Goal: Information Seeking & Learning: Learn about a topic

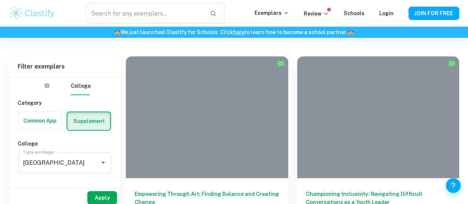
scroll to position [164, 0]
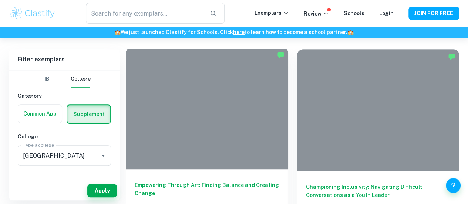
click at [210, 98] on div at bounding box center [207, 108] width 162 height 122
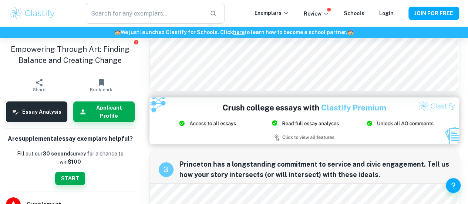
scroll to position [328, 0]
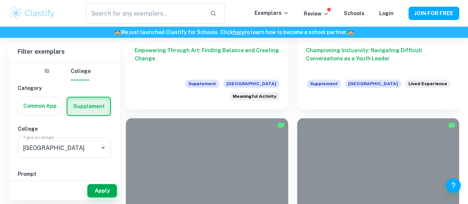
scroll to position [301, 0]
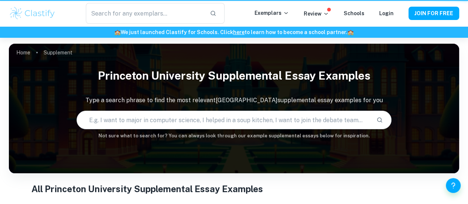
scroll to position [301, 0]
